Goal: Find specific page/section: Find specific page/section

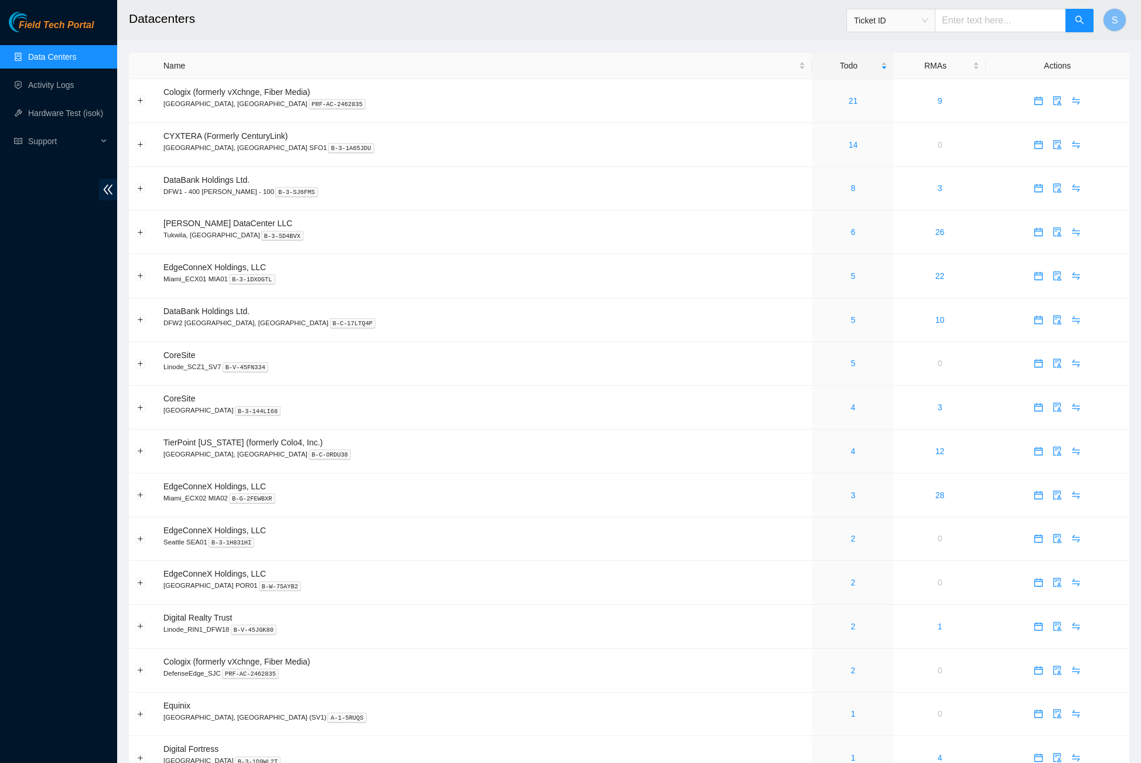
scroll to position [166, 0]
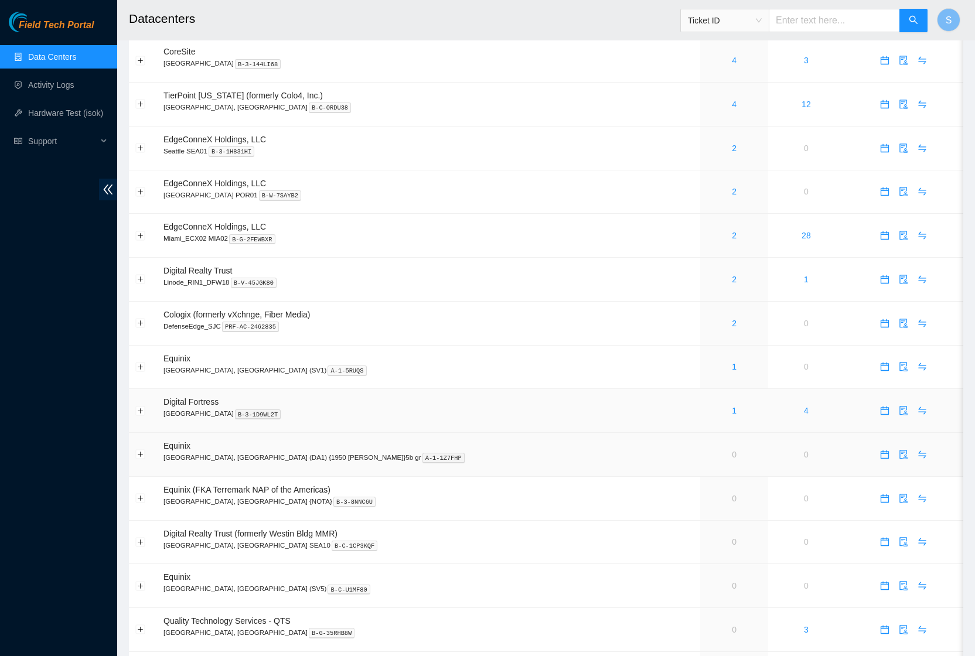
scroll to position [558, 0]
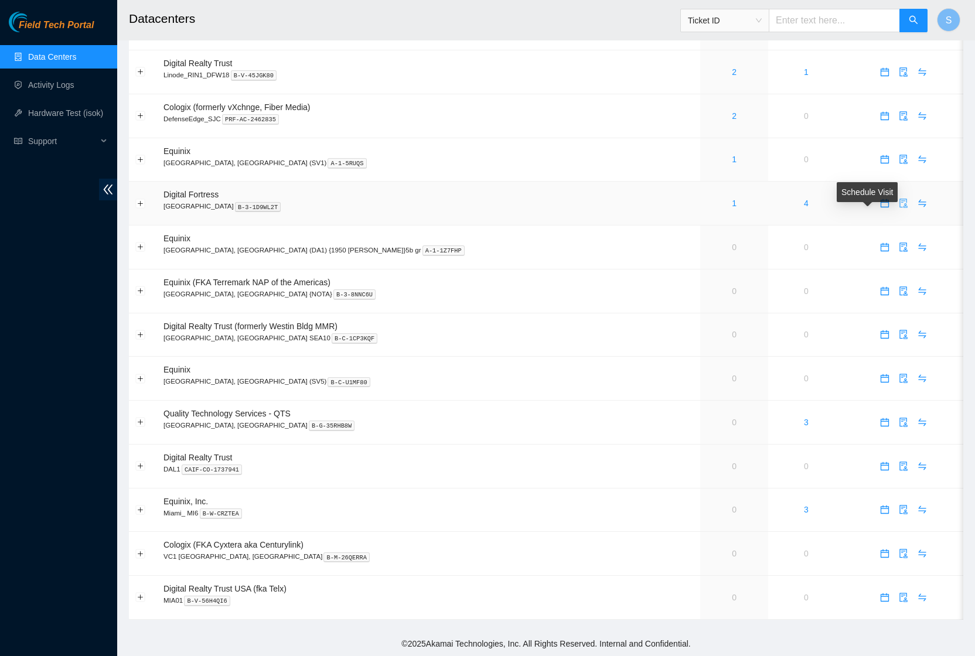
click at [894, 205] on span "audit" at bounding box center [903, 203] width 18 height 9
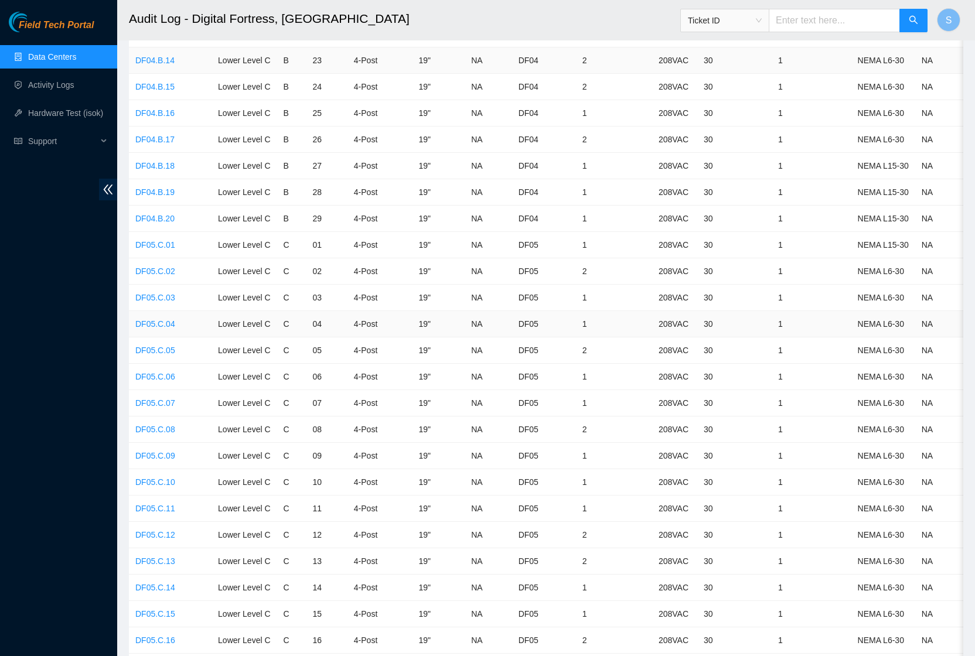
scroll to position [3505, 0]
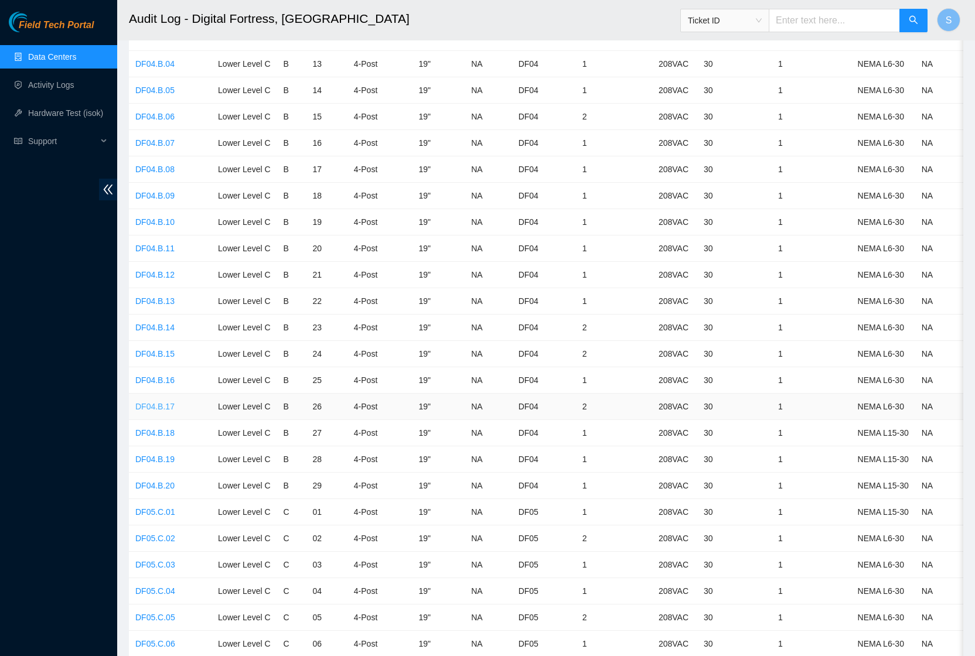
click at [160, 394] on td "DF04.B.17" at bounding box center [170, 407] width 83 height 26
click at [162, 402] on link "DF04.B.17" at bounding box center [154, 406] width 39 height 9
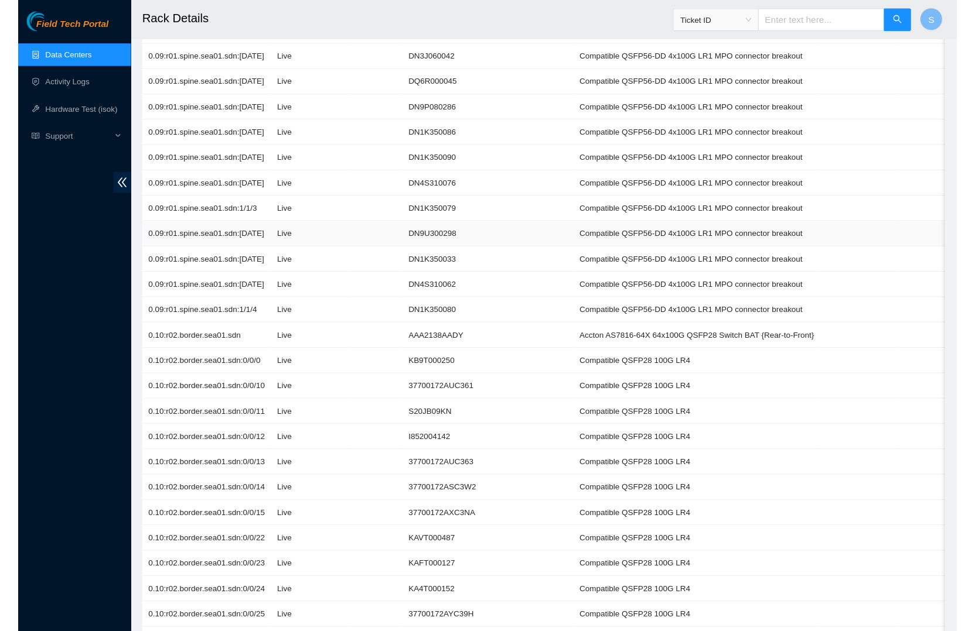
scroll to position [1852, 0]
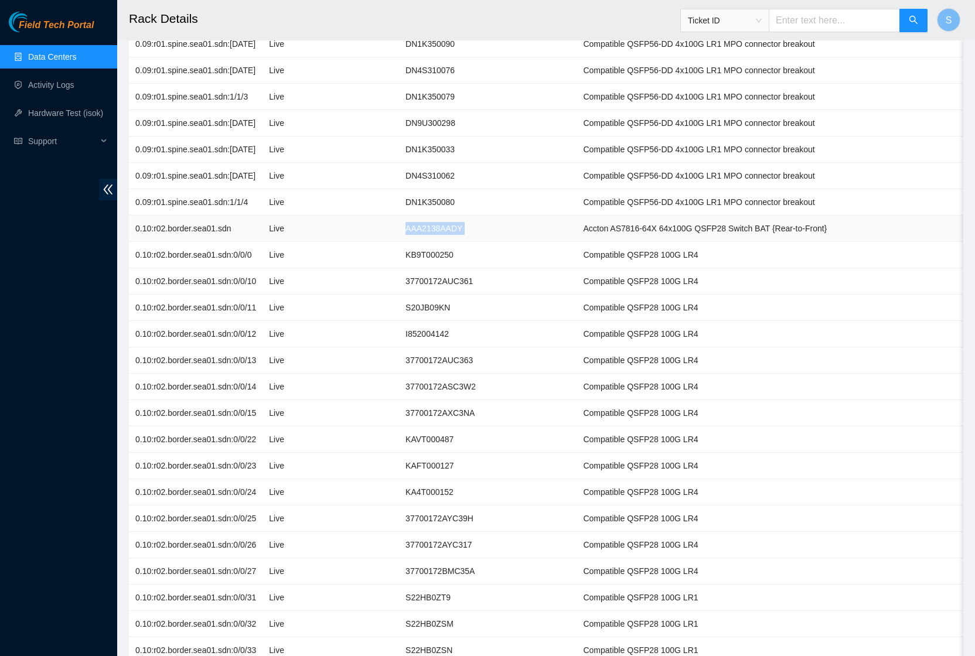
drag, startPoint x: 420, startPoint y: 211, endPoint x: 551, endPoint y: 215, distance: 130.7
click at [551, 216] on tr "0.10:r02.border.sea01.sdn Live AAA2138AADY Accton AS7816-64X 64x100G QSFP28 Swi…" at bounding box center [661, 229] width 1065 height 26
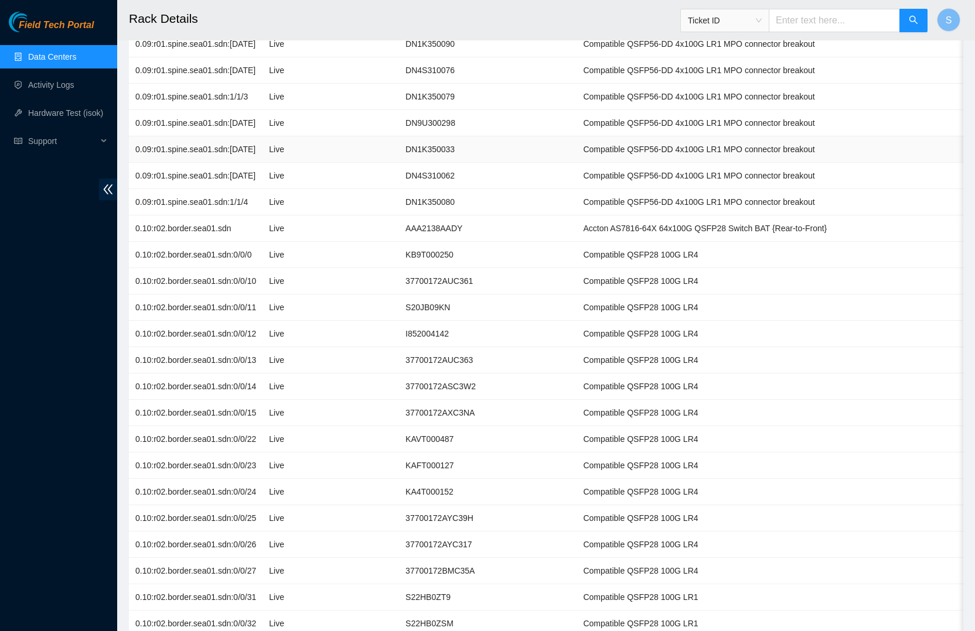
scroll to position [3083, 0]
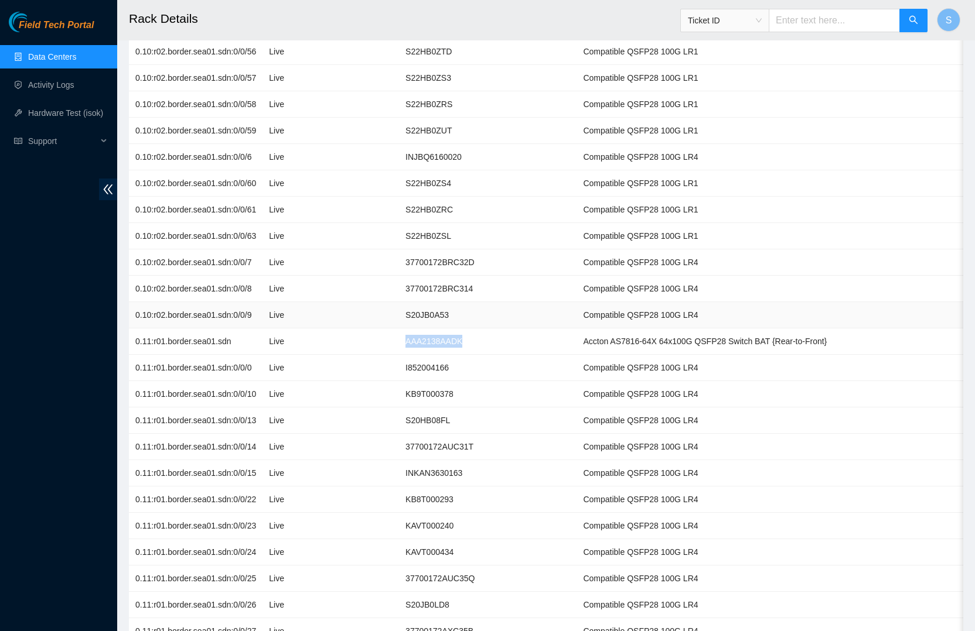
click at [756, 302] on td "Compatible QSFP28 100G LR4" at bounding box center [704, 315] width 257 height 26
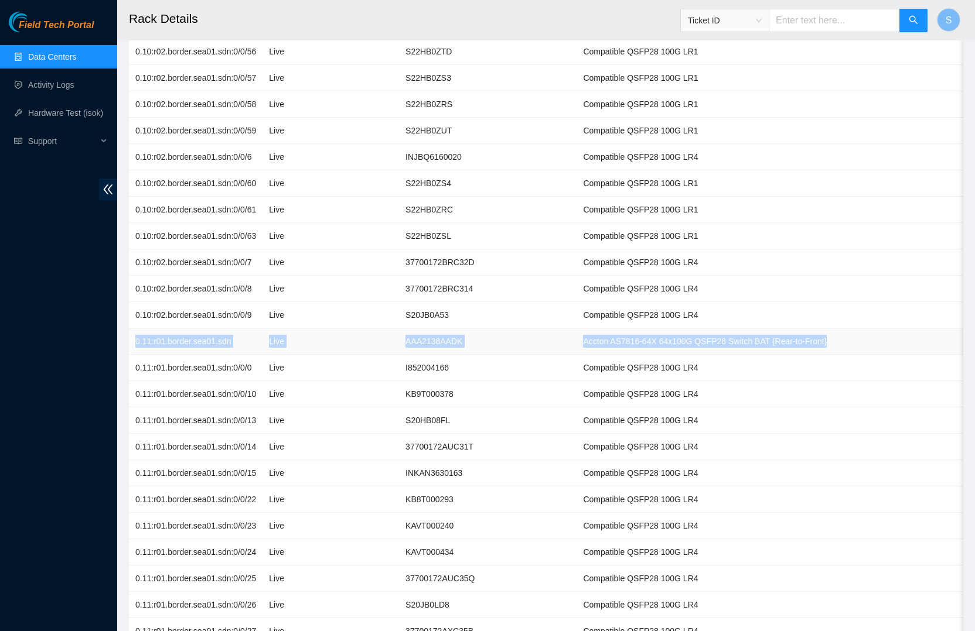
drag, startPoint x: 130, startPoint y: 314, endPoint x: 862, endPoint y: 313, distance: 732.1
click at [862, 329] on tr "0.11:r01.border.sea01.sdn Live AAA2138AADK Accton AS7816-64X 64x100G QSFP28 Swi…" at bounding box center [661, 342] width 1065 height 26
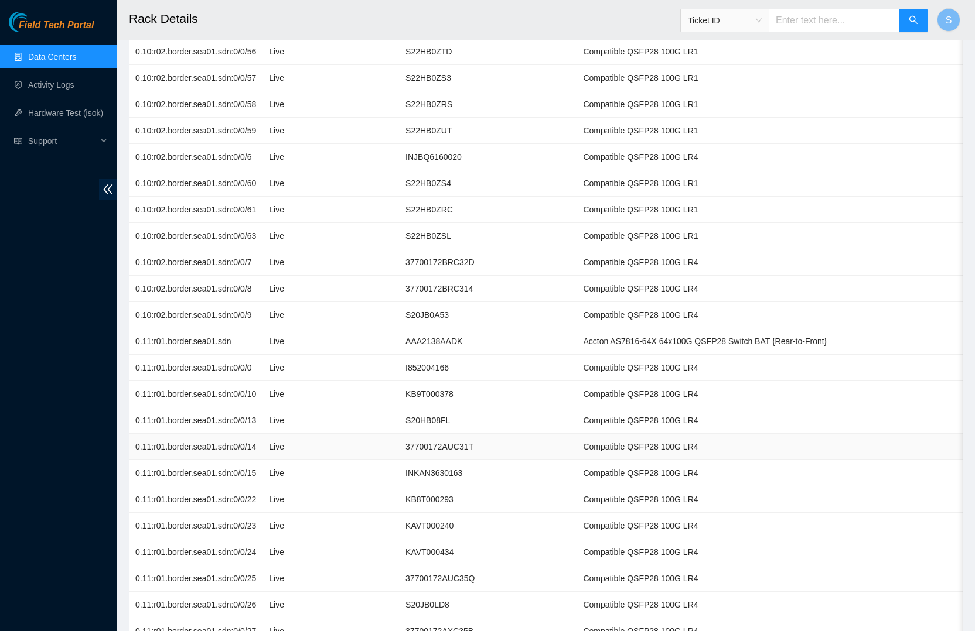
click at [802, 434] on td "Compatible QSFP28 100G LR4" at bounding box center [704, 447] width 257 height 26
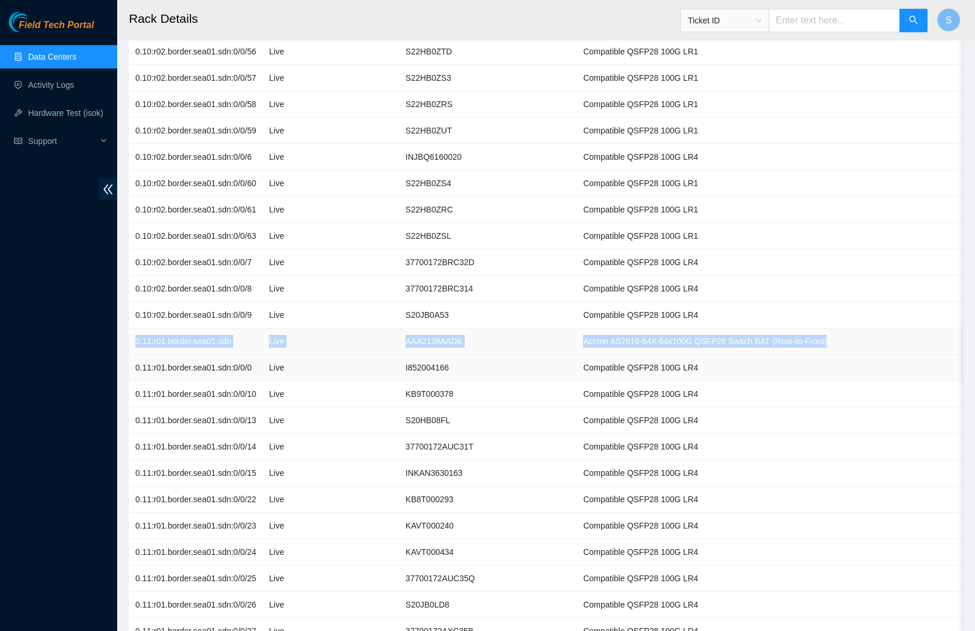
drag, startPoint x: 141, startPoint y: 313, endPoint x: 831, endPoint y: 331, distance: 690.2
click at [868, 329] on tr "0.11:r01.border.sea01.sdn Live AAA2138AADK Accton AS7816-64X 64x100G QSFP28 Swi…" at bounding box center [661, 342] width 1065 height 26
copy tr "0.11:r01.border.sea01.sdn Live AAA2138AADK Accton AS7816-64X 64x100G QSFP28 Swi…"
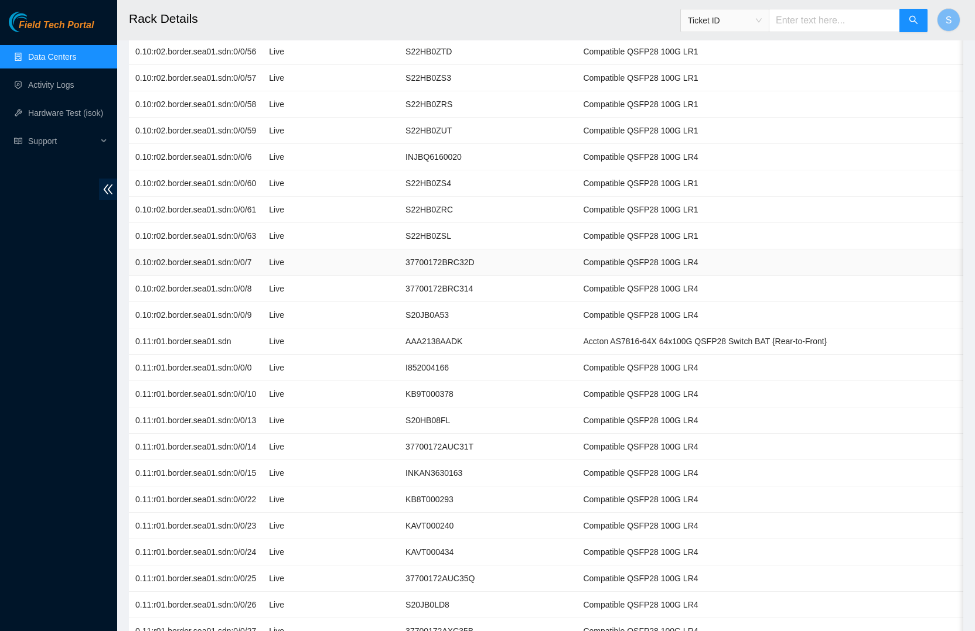
click at [820, 250] on td "Compatible QSFP28 100G LR4" at bounding box center [704, 263] width 257 height 26
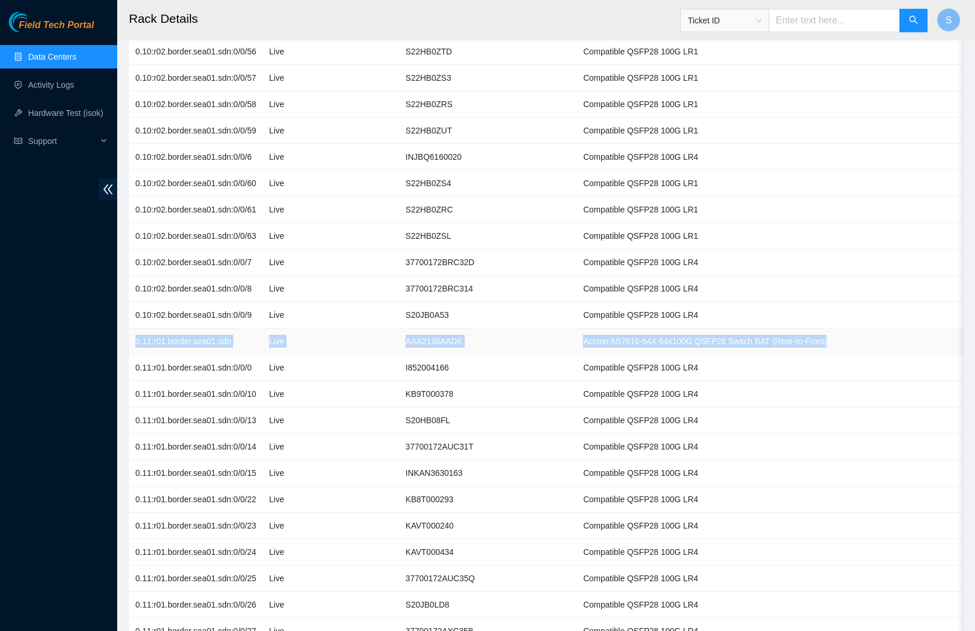
drag, startPoint x: 306, startPoint y: 315, endPoint x: 827, endPoint y: 312, distance: 521.3
click at [827, 329] on tr "0.11:r01.border.sea01.sdn Live AAA2138AADK Accton AS7816-64X 64x100G QSFP28 Swi…" at bounding box center [661, 342] width 1065 height 26
click at [171, 329] on td "0.11:r01.border.sea01.sdn" at bounding box center [196, 342] width 134 height 26
drag, startPoint x: 155, startPoint y: 317, endPoint x: 256, endPoint y: 324, distance: 101.6
click at [256, 329] on td "0.11:r01.border.sea01.sdn" at bounding box center [196, 342] width 134 height 26
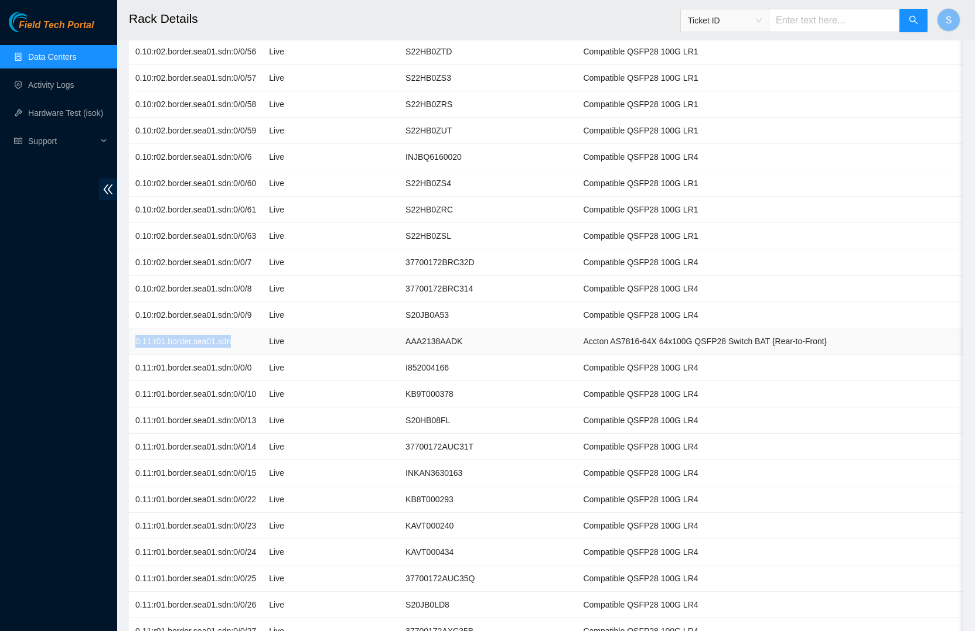
drag, startPoint x: 135, startPoint y: 315, endPoint x: 227, endPoint y: 315, distance: 92.5
click at [245, 329] on td "0.11:r01.border.sea01.sdn" at bounding box center [196, 342] width 134 height 26
copy td "0.11:r01.border.sea01.sdn"
